Goal: Find specific page/section: Find specific page/section

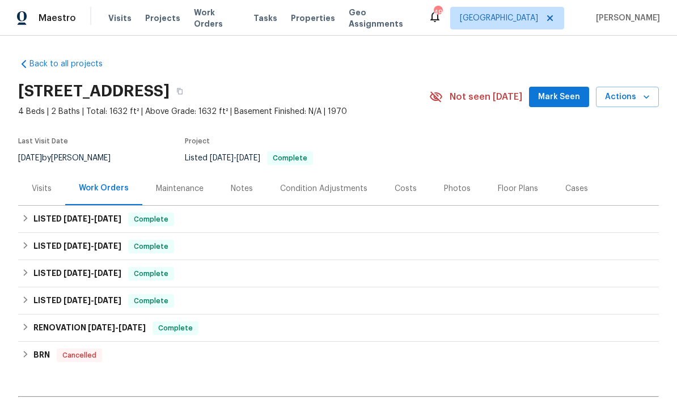
click at [48, 184] on div "Visits" at bounding box center [42, 188] width 20 height 11
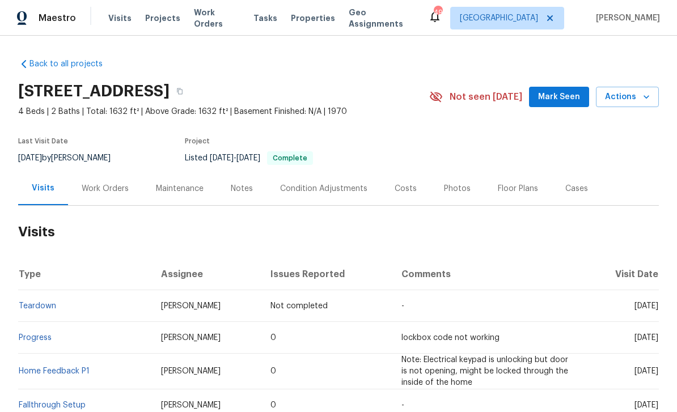
click at [575, 190] on div "Cases" at bounding box center [576, 188] width 23 height 11
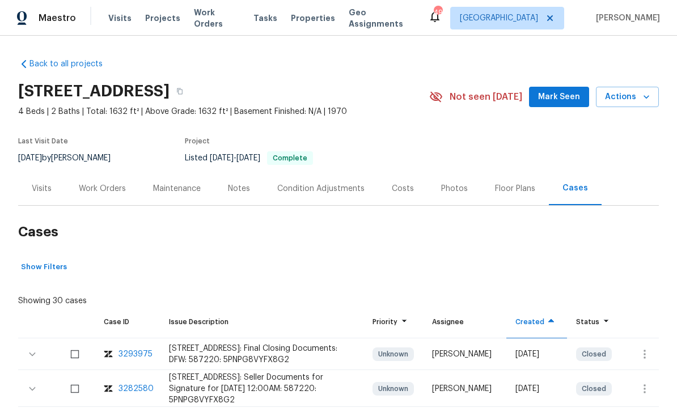
click at [199, 181] on div "Maintenance" at bounding box center [176, 188] width 75 height 33
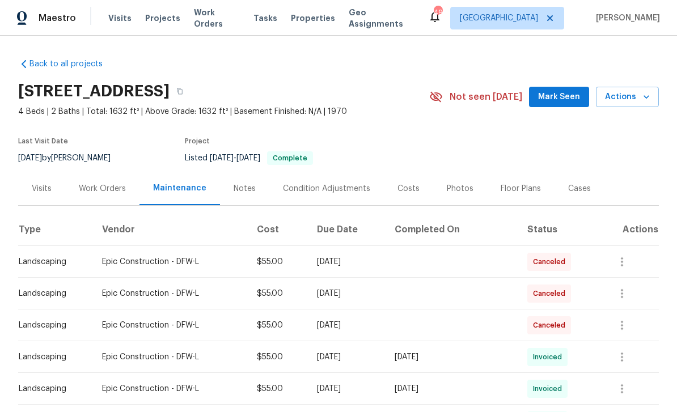
click at [315, 91] on div "[STREET_ADDRESS]" at bounding box center [223, 90] width 411 height 29
click at [190, 96] on button "button" at bounding box center [179, 91] width 20 height 20
click at [305, 21] on span "Properties" at bounding box center [313, 17] width 44 height 11
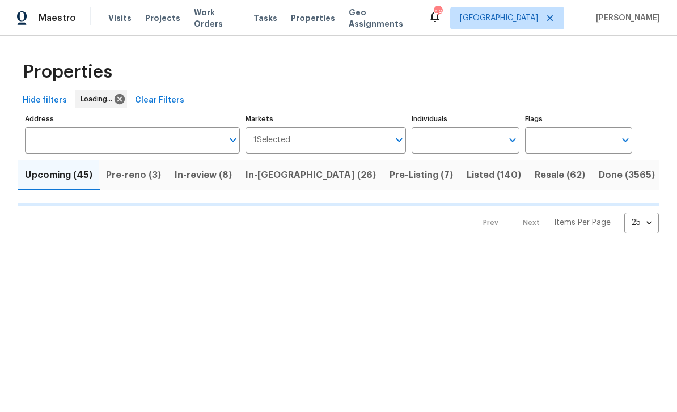
click at [167, 135] on input "Address" at bounding box center [124, 140] width 198 height 27
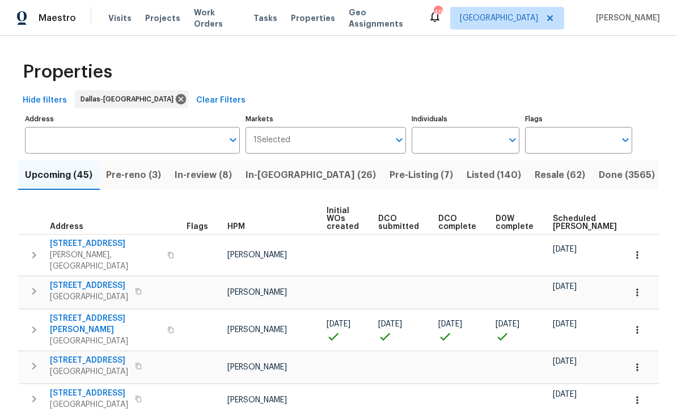
click at [127, 141] on input "Address" at bounding box center [124, 140] width 198 height 27
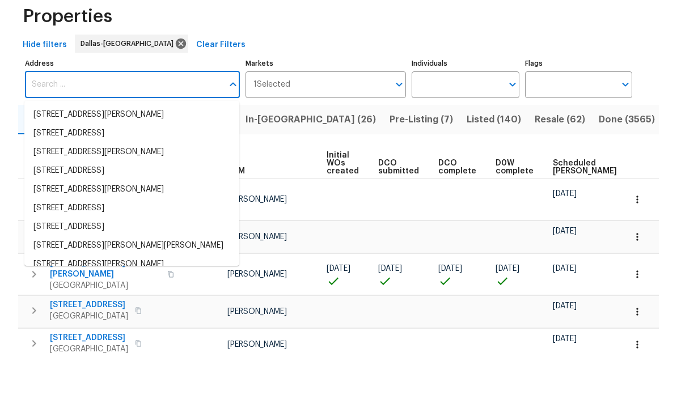
click at [104, 127] on input "Address" at bounding box center [124, 140] width 198 height 27
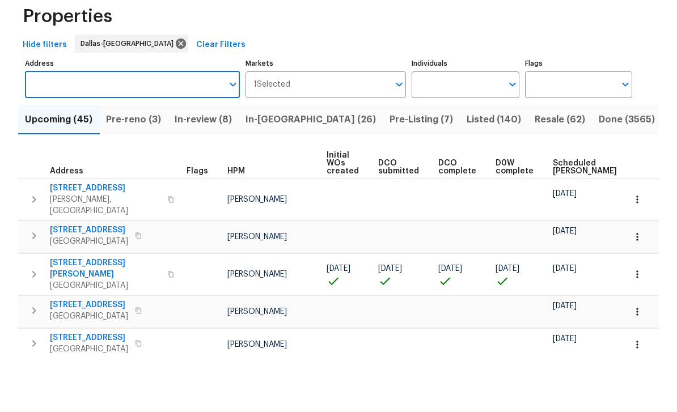
paste input "[STREET_ADDRESS]"
type input "[STREET_ADDRESS]"
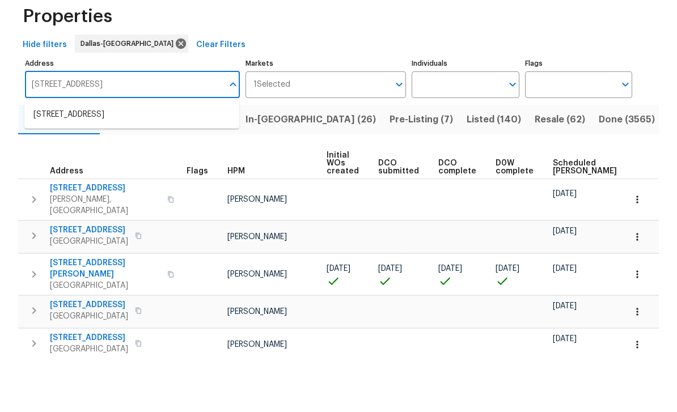
click at [135, 161] on li "[STREET_ADDRESS]" at bounding box center [131, 170] width 215 height 19
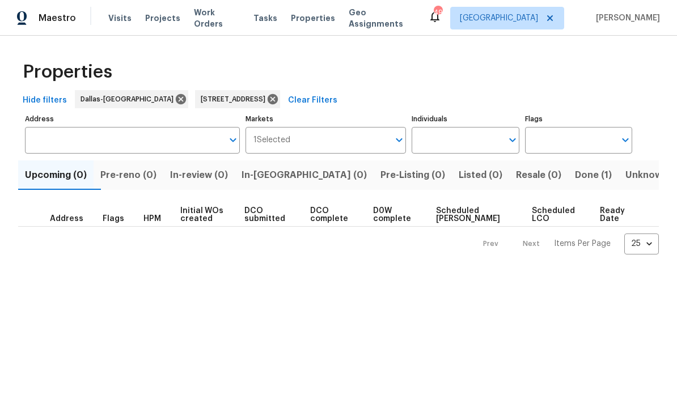
type input "[STREET_ADDRESS]"
click at [575, 178] on span "Done (1)" at bounding box center [593, 175] width 37 height 16
